Goal: Register for event/course

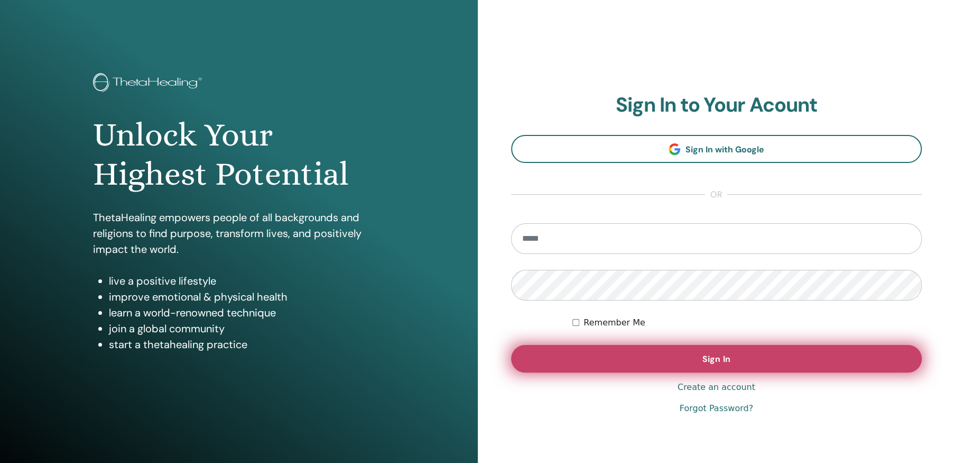
type input "**********"
click at [722, 357] on span "Sign In" at bounding box center [716, 358] width 27 height 11
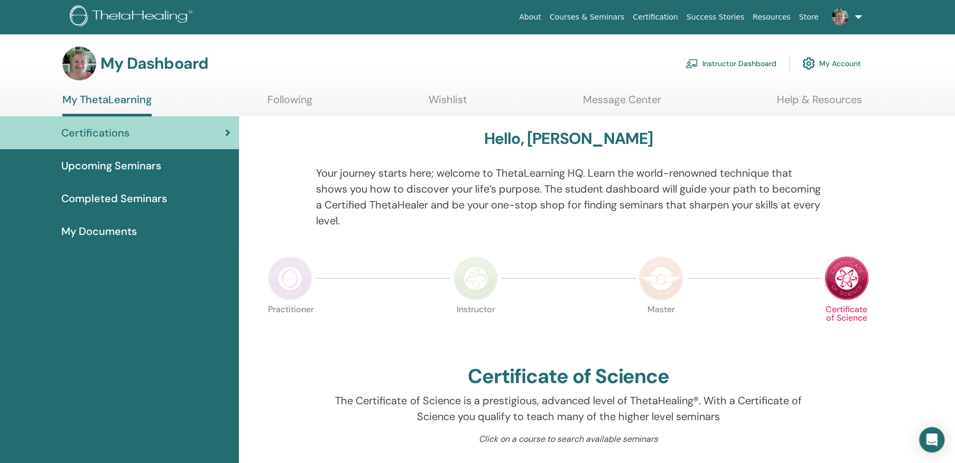
click at [128, 161] on span "Upcoming Seminars" at bounding box center [111, 166] width 100 height 16
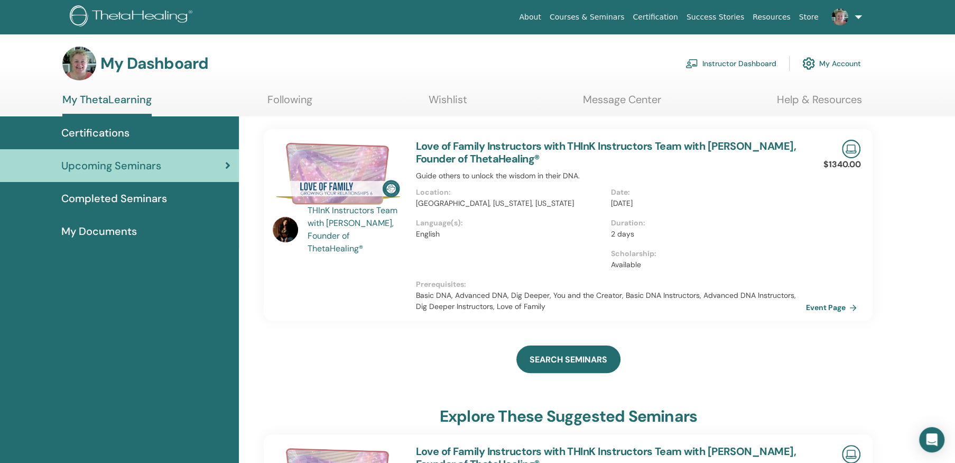
click at [849, 148] on img at bounding box center [851, 149] width 19 height 19
click at [516, 144] on link "Love of Family Instructors with THInK Instructors Team with [PERSON_NAME], Foun…" at bounding box center [605, 152] width 380 height 26
click at [843, 305] on link "Event Page" at bounding box center [835, 307] width 56 height 16
